Goal: Task Accomplishment & Management: Manage account settings

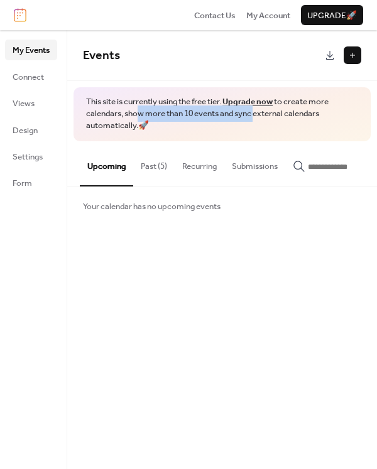
drag, startPoint x: 139, startPoint y: 112, endPoint x: 258, endPoint y: 120, distance: 119.6
click at [258, 121] on span "This site is currently using the free tier. Upgrade now to create more calendar…" at bounding box center [222, 114] width 272 height 36
